Goal: Download file/media

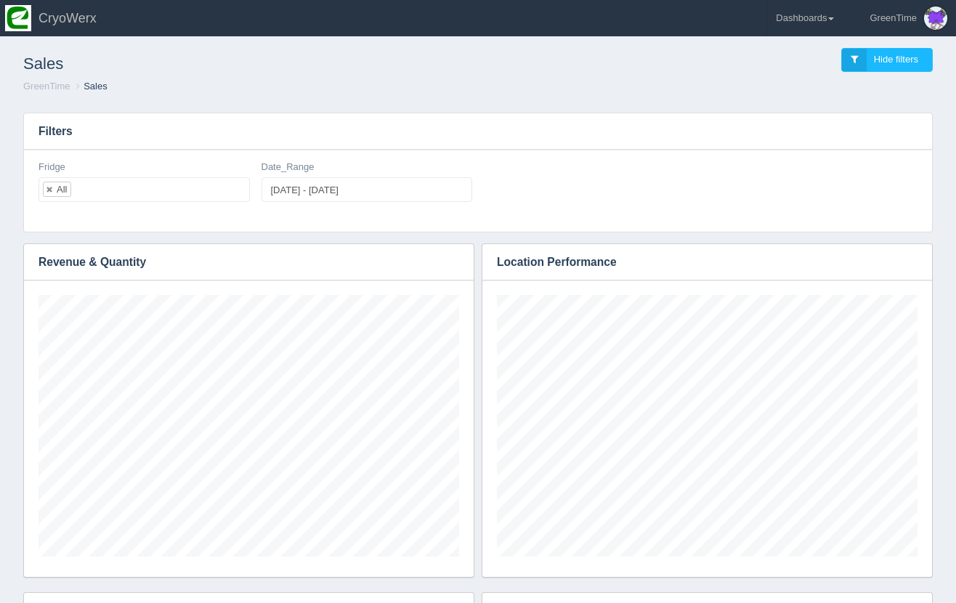
scroll to position [262, 421]
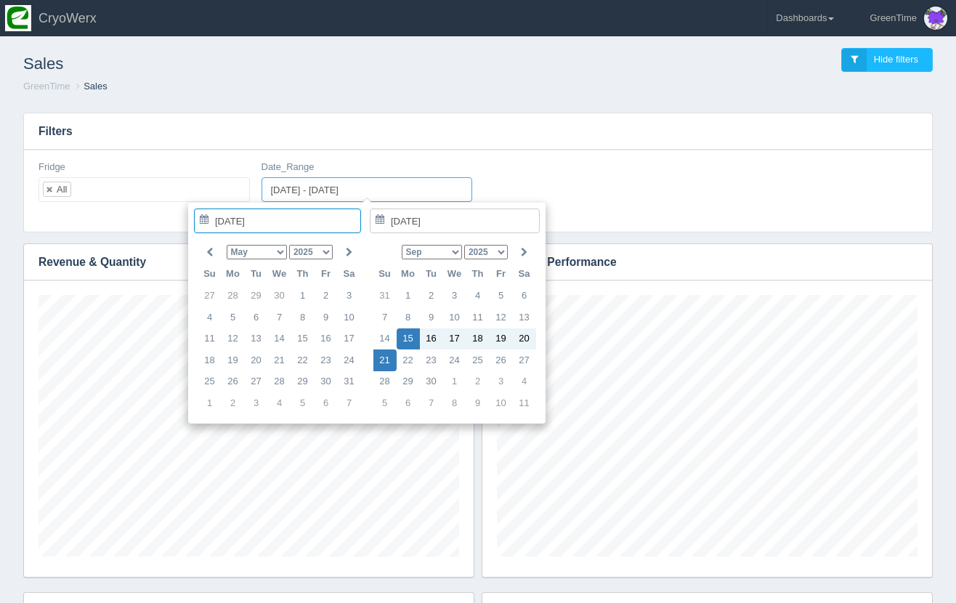
click at [310, 202] on input "2025-09-15 - 2025-09-21" at bounding box center [367, 189] width 211 height 25
click at [526, 251] on icon at bounding box center [524, 252] width 7 height 9
type input "[DATE]"
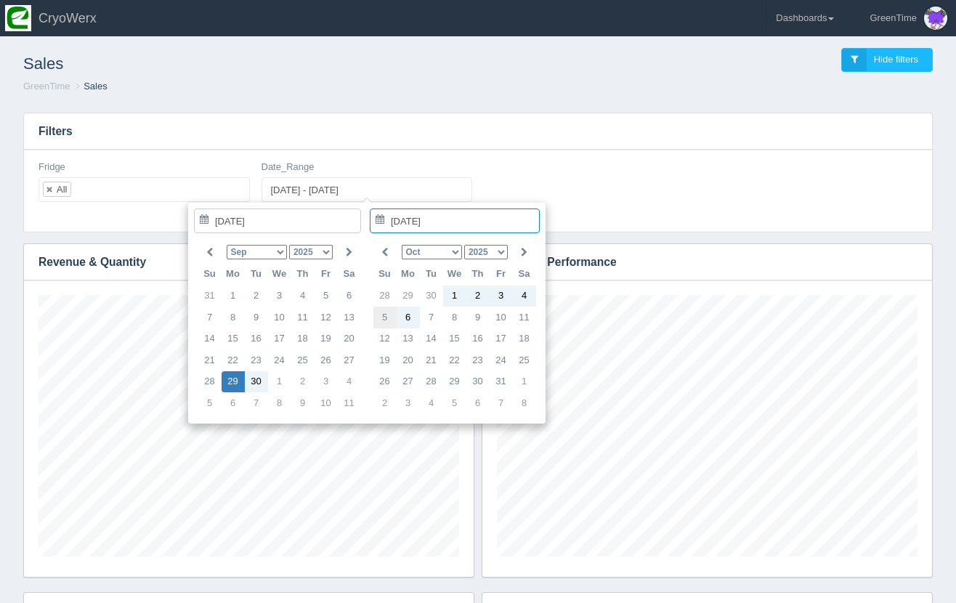
type input "[DATE]"
type input "[DATE] - [DATE]"
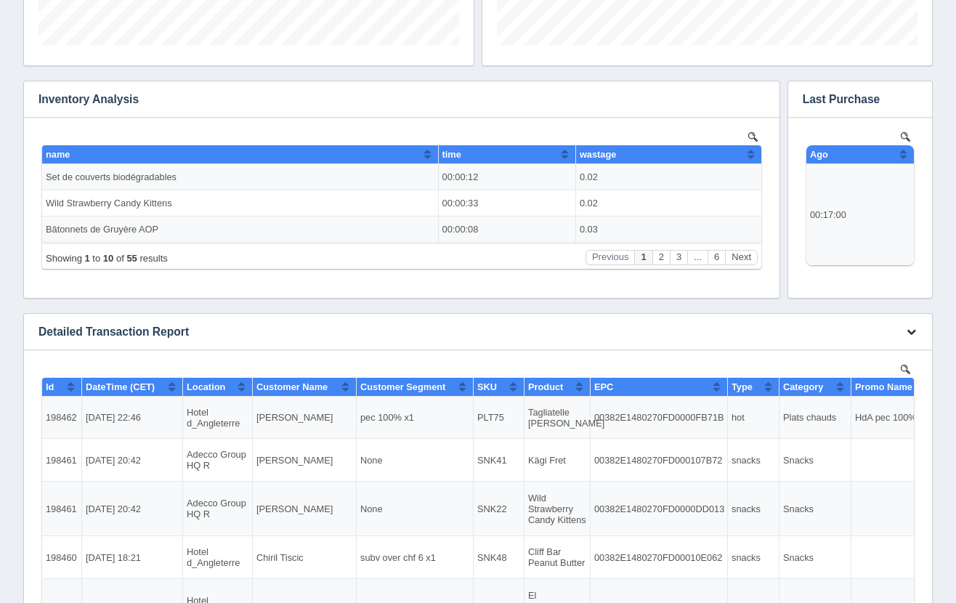
click at [910, 331] on icon "button" at bounding box center [911, 331] width 9 height 9
click at [863, 358] on link "Download CSV" at bounding box center [863, 353] width 116 height 21
click at [911, 331] on icon "button" at bounding box center [911, 331] width 9 height 9
click at [865, 354] on link "Download CSV" at bounding box center [863, 353] width 116 height 21
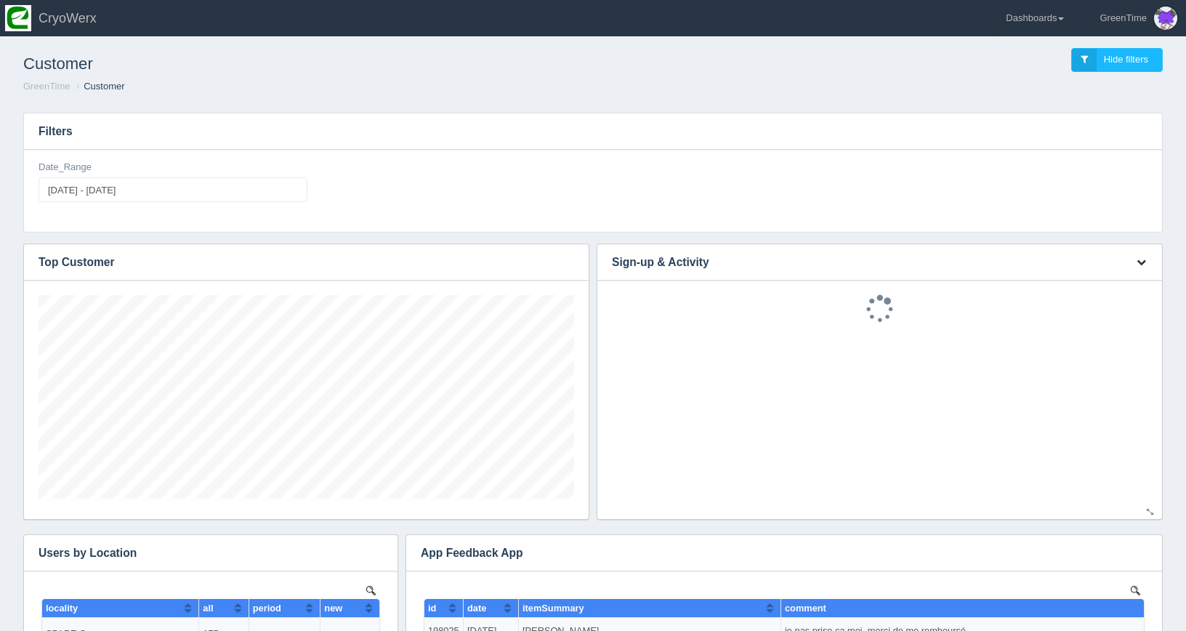
click at [1144, 259] on icon "button" at bounding box center [1140, 261] width 9 height 9
click at [1083, 280] on link "Download CSV" at bounding box center [1093, 283] width 116 height 21
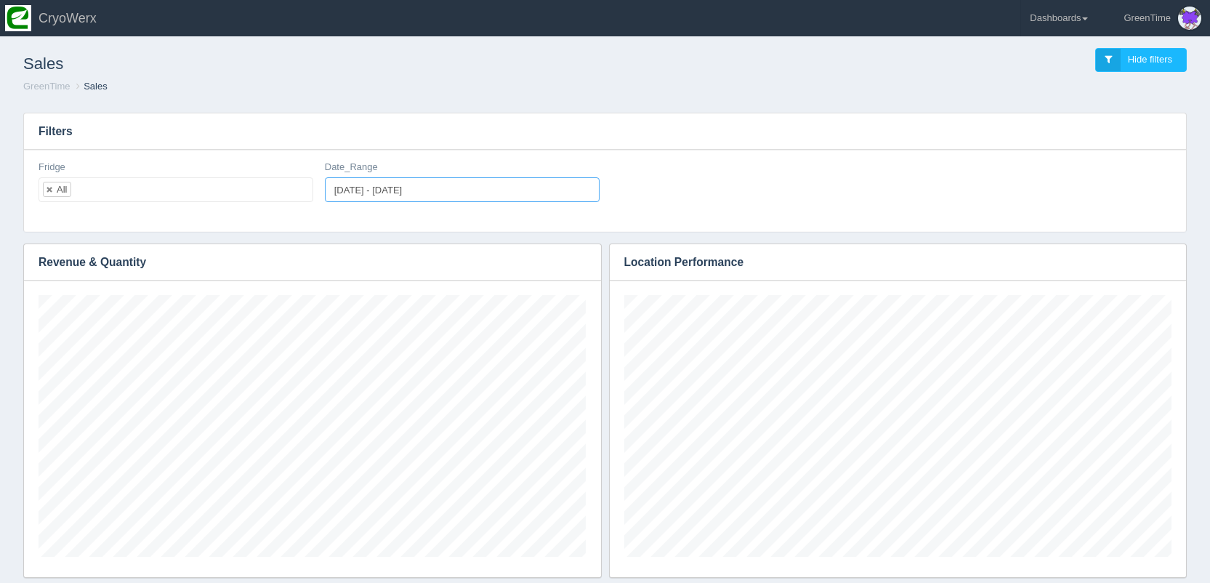
click at [386, 194] on input "[DATE] - [DATE]" at bounding box center [462, 189] width 275 height 25
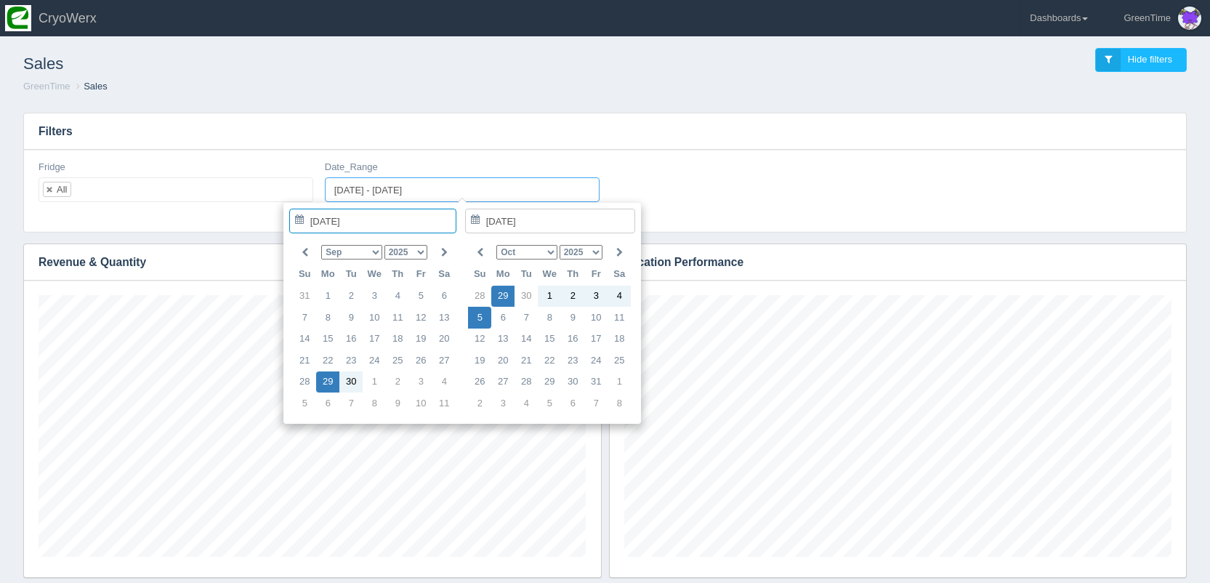
type input "[DATE]"
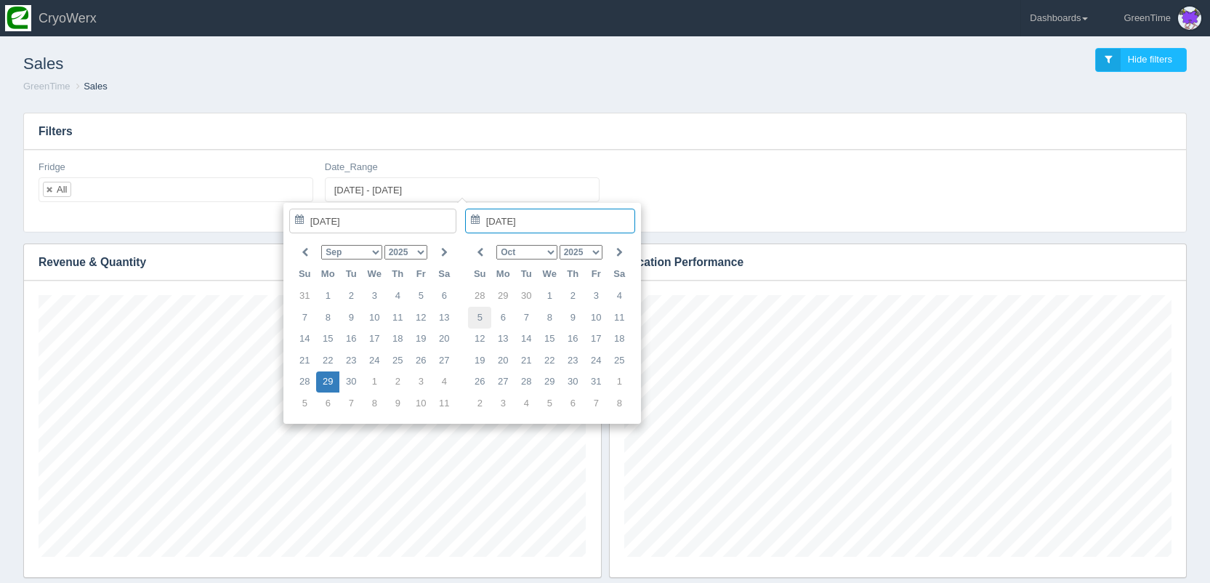
type input "[DATE]"
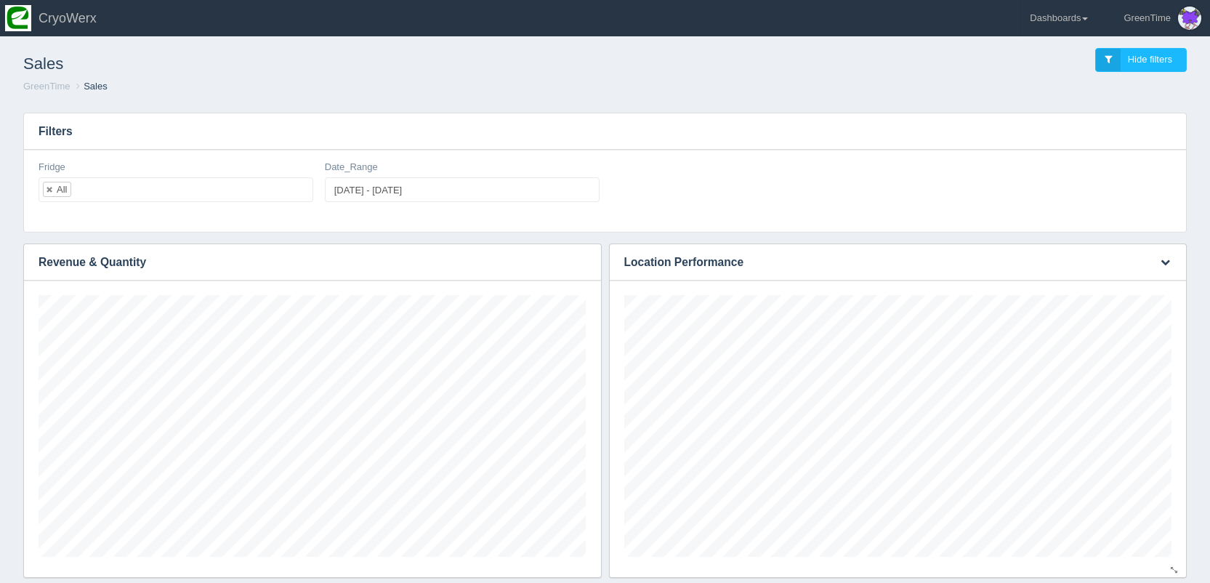
scroll to position [726264, 725978]
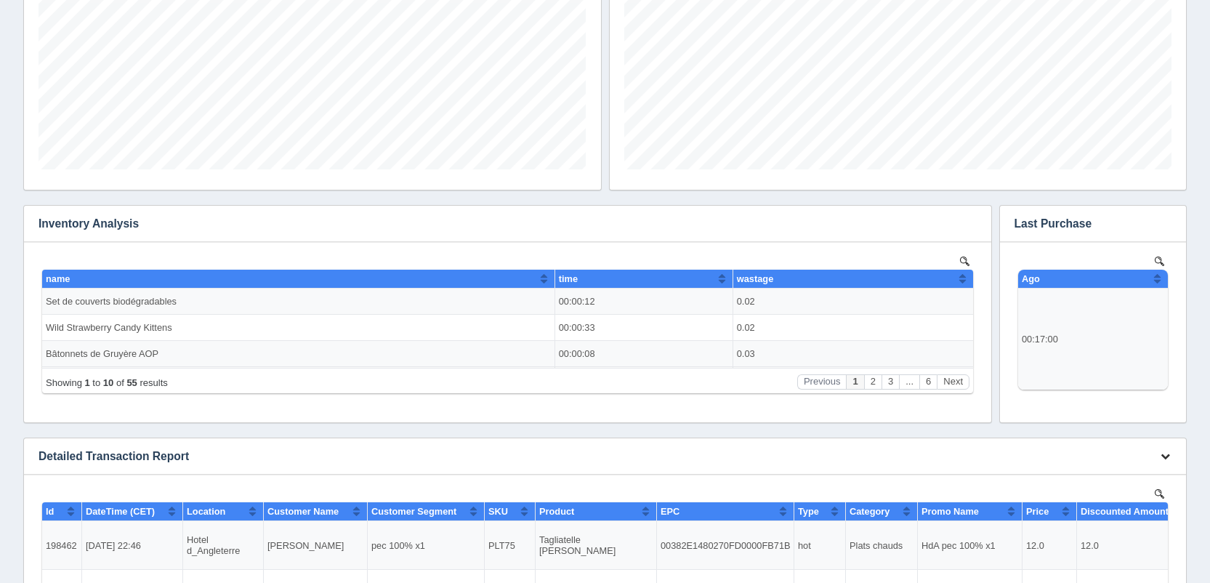
click at [1169, 453] on icon "button" at bounding box center [1164, 455] width 9 height 9
click at [1144, 475] on link "Download CSV" at bounding box center [1117, 477] width 116 height 21
